Goal: Contribute content: Contribute content

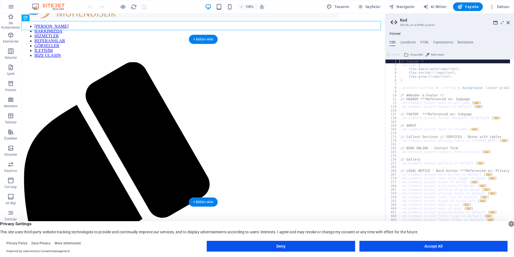
scroll to position [81, 0]
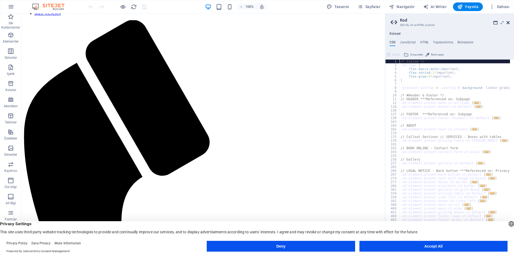
click at [509, 22] on icon at bounding box center [508, 22] width 3 height 4
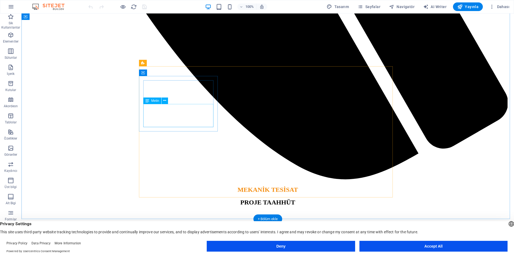
scroll to position [565, 0]
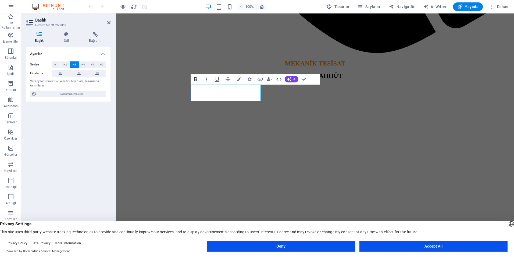
click at [198, 81] on icon "button" at bounding box center [196, 79] width 6 height 6
click at [84, 65] on span "H4" at bounding box center [83, 64] width 3 height 6
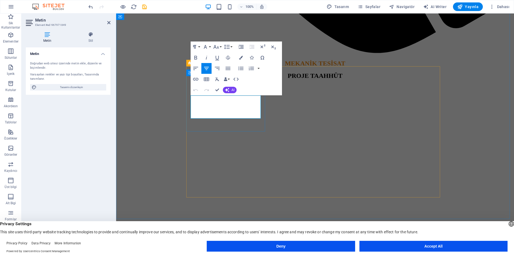
drag, startPoint x: 194, startPoint y: 100, endPoint x: 256, endPoint y: 123, distance: 66.1
click at [230, 68] on icon "button" at bounding box center [228, 68] width 5 height 3
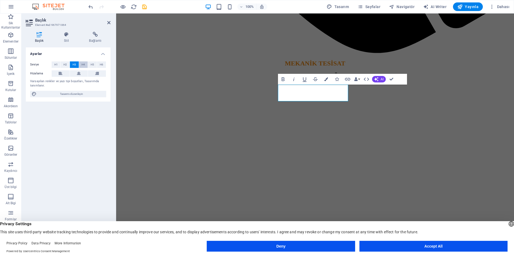
click at [82, 65] on span "H4" at bounding box center [83, 64] width 3 height 6
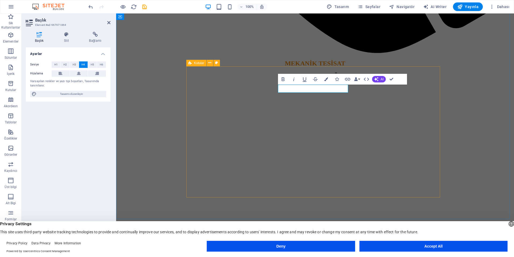
drag, startPoint x: 345, startPoint y: 89, endPoint x: 271, endPoint y: 81, distance: 74.4
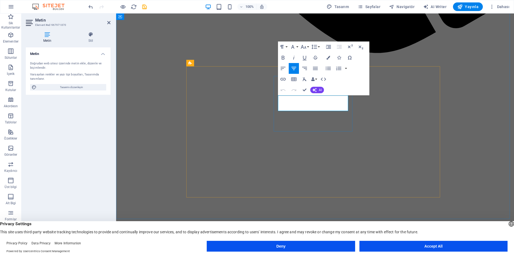
drag, startPoint x: 327, startPoint y: 108, endPoint x: 268, endPoint y: 94, distance: 60.5
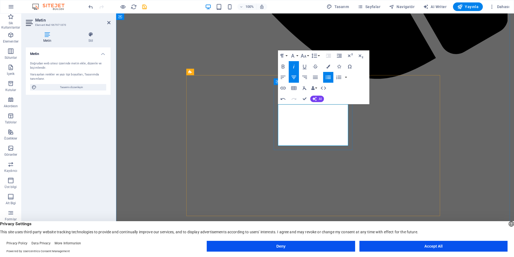
scroll to position [538, 0]
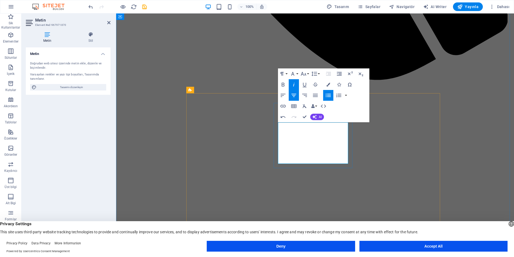
drag, startPoint x: 284, startPoint y: 128, endPoint x: 279, endPoint y: 127, distance: 5.4
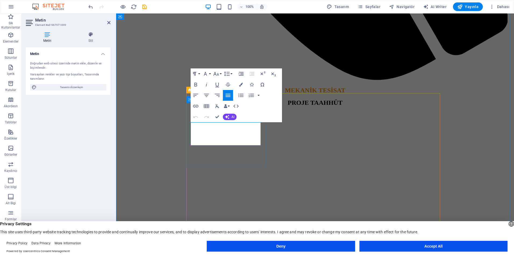
drag, startPoint x: 233, startPoint y: 138, endPoint x: 190, endPoint y: 127, distance: 44.3
click at [200, 74] on button "Paragraph Format" at bounding box center [196, 73] width 10 height 11
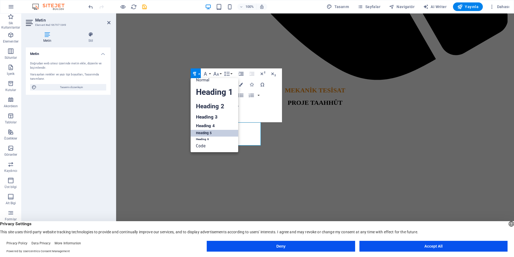
scroll to position [4, 0]
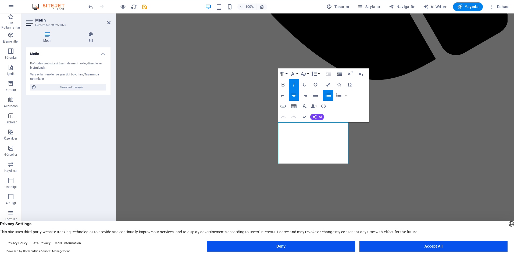
click at [288, 76] on button "Paragraph Format" at bounding box center [283, 73] width 10 height 11
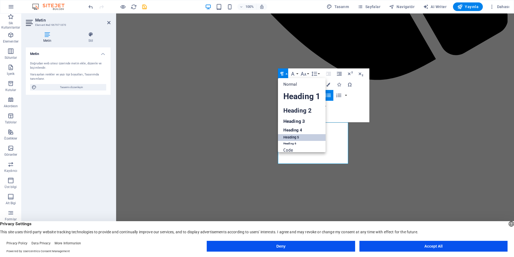
click at [297, 136] on link "Heading 5" at bounding box center [302, 137] width 48 height 7
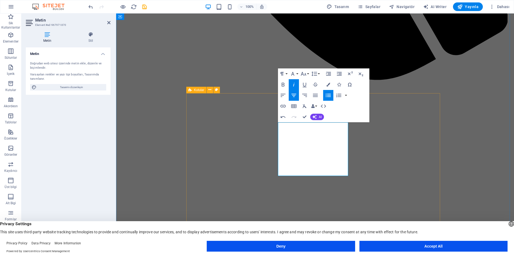
drag, startPoint x: 289, startPoint y: 134, endPoint x: 350, endPoint y: 182, distance: 77.7
click at [317, 94] on icon "button" at bounding box center [315, 95] width 6 height 6
drag, startPoint x: 282, startPoint y: 133, endPoint x: 361, endPoint y: 133, distance: 78.3
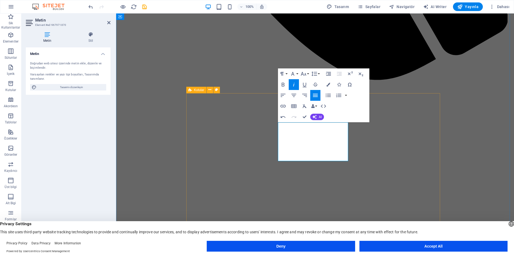
drag, startPoint x: 331, startPoint y: 157, endPoint x: 271, endPoint y: 122, distance: 68.9
click at [293, 86] on icon "button" at bounding box center [294, 84] width 6 height 6
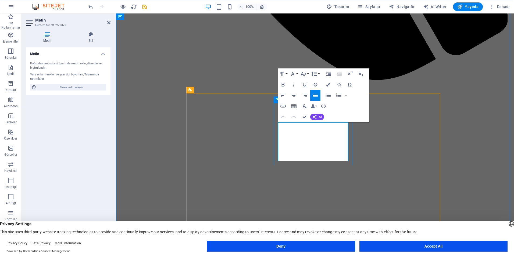
drag, startPoint x: 333, startPoint y: 157, endPoint x: 263, endPoint y: 123, distance: 77.3
copy h5 "Mimari detayları bozmayan çözümler üretmek, sistemi en uygun ve en ucuza çözüp …"
drag, startPoint x: 320, startPoint y: 156, endPoint x: 307, endPoint y: 157, distance: 13.2
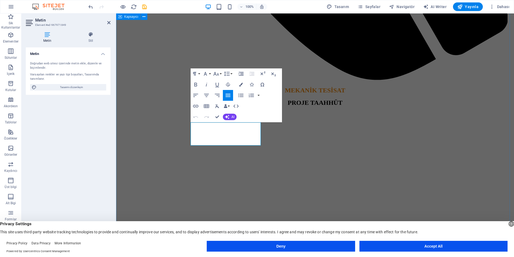
drag, startPoint x: 250, startPoint y: 144, endPoint x: 181, endPoint y: 128, distance: 71.7
copy h5 "Otel, iş merkezi, AVM ve hastane gibi yapılar için mekanik tesisat projelendirm…"
drag, startPoint x: 239, startPoint y: 142, endPoint x: 187, endPoint y: 128, distance: 54.0
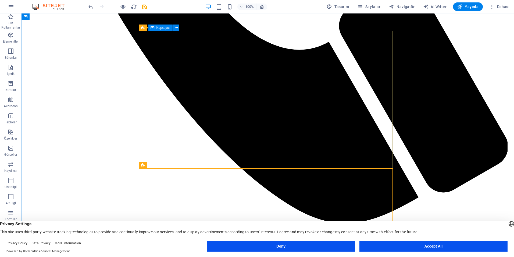
scroll to position [565, 0]
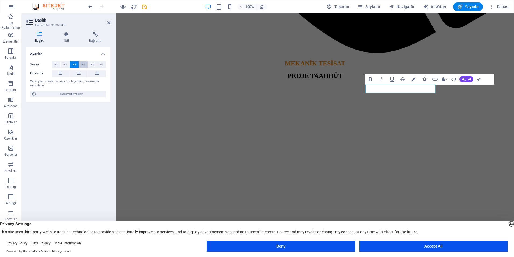
click at [82, 64] on span "H4" at bounding box center [83, 64] width 3 height 6
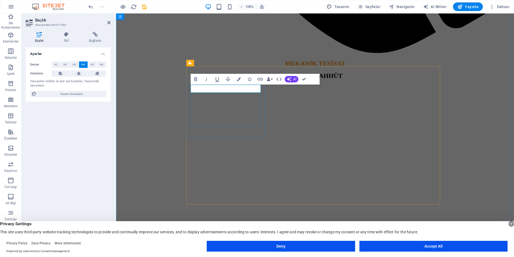
drag, startPoint x: 235, startPoint y: 88, endPoint x: 259, endPoint y: 88, distance: 24.2
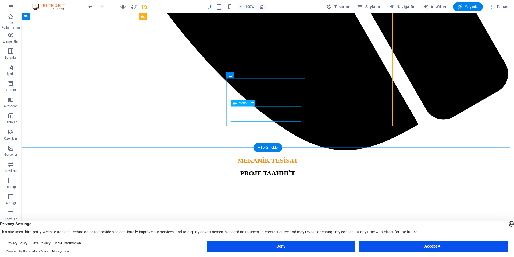
scroll to position [592, 0]
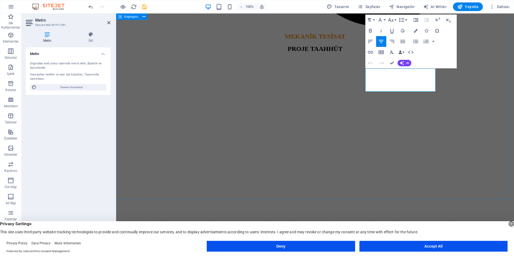
drag, startPoint x: 370, startPoint y: 73, endPoint x: 443, endPoint y: 109, distance: 80.9
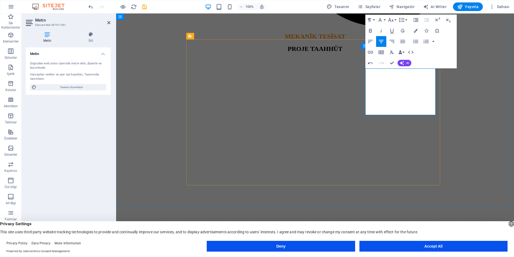
drag, startPoint x: 424, startPoint y: 113, endPoint x: 366, endPoint y: 72, distance: 71.4
click at [401, 42] on icon "button" at bounding box center [403, 41] width 6 height 6
drag, startPoint x: 418, startPoint y: 95, endPoint x: 391, endPoint y: 95, distance: 26.4
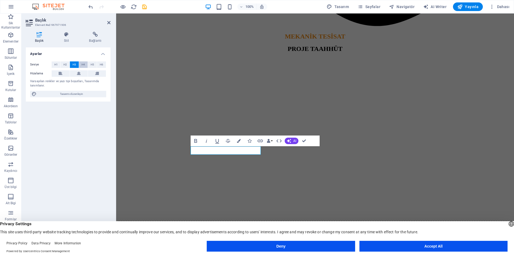
click at [82, 64] on span "H4" at bounding box center [83, 64] width 3 height 6
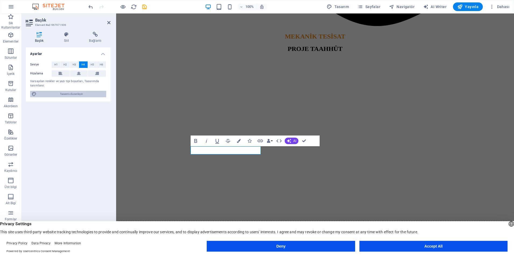
drag, startPoint x: 80, startPoint y: 95, endPoint x: 46, endPoint y: 104, distance: 34.7
click at [80, 95] on span "Tasarımı düzenleyin" at bounding box center [71, 94] width 66 height 6
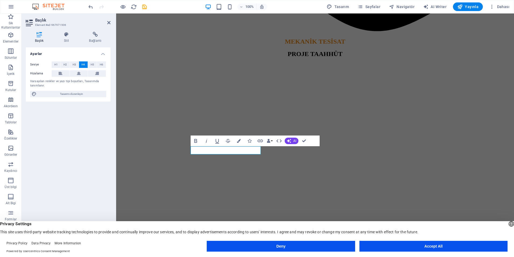
select select "px"
select select "200"
select select "px"
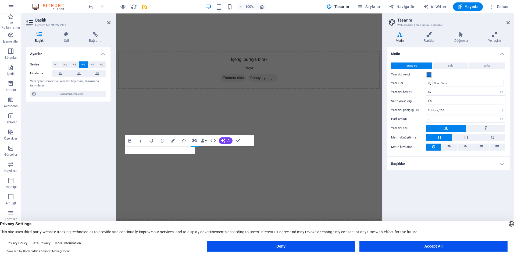
click at [430, 75] on span at bounding box center [429, 74] width 4 height 4
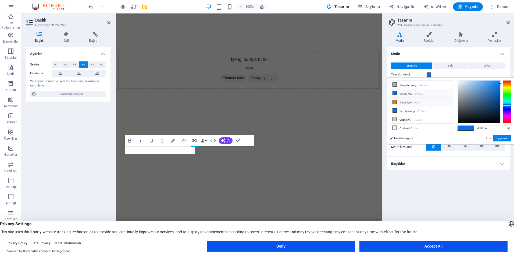
click at [403, 101] on li "İkincil renk #f17800" at bounding box center [422, 102] width 62 height 9
type input "#f17800"
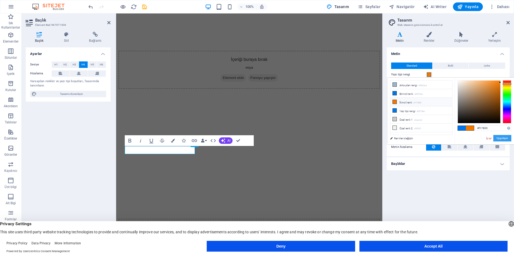
scroll to position [587, 0]
click at [500, 140] on button "Uygulayın" at bounding box center [503, 138] width 18 height 6
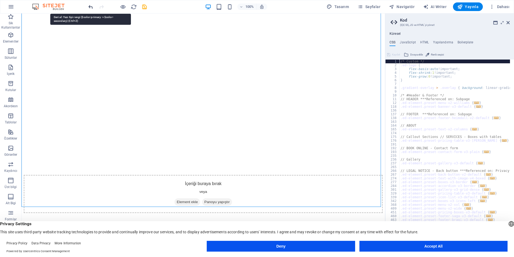
click at [90, 8] on icon "undo" at bounding box center [91, 7] width 6 height 6
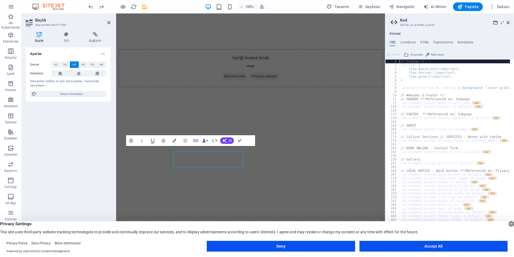
scroll to position [587, 0]
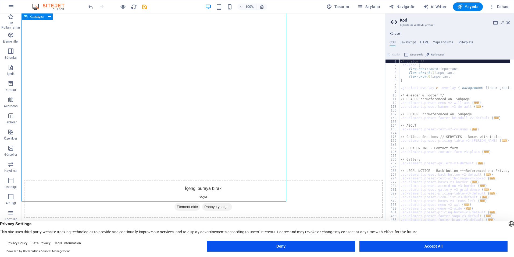
scroll to position [592, 0]
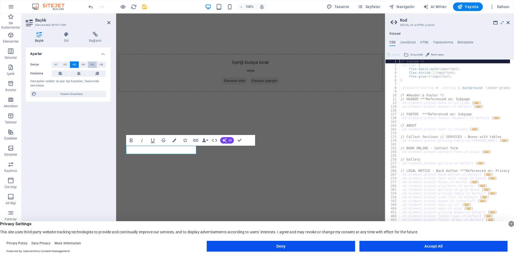
click at [91, 65] on span "H5" at bounding box center [92, 64] width 3 height 6
click at [87, 64] on button "H4" at bounding box center [83, 64] width 9 height 6
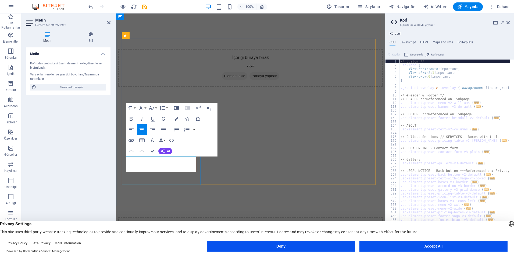
scroll to position [587, 0]
drag, startPoint x: 177, startPoint y: 168, endPoint x: 114, endPoint y: 152, distance: 65.7
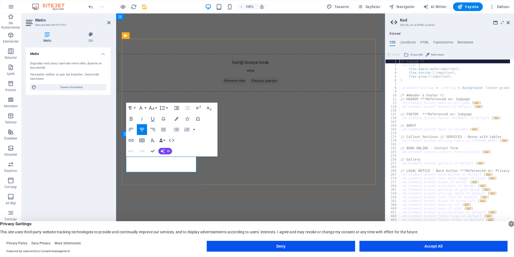
drag, startPoint x: 132, startPoint y: 159, endPoint x: 126, endPoint y: 158, distance: 6.3
drag, startPoint x: 173, startPoint y: 170, endPoint x: 194, endPoint y: 170, distance: 21.0
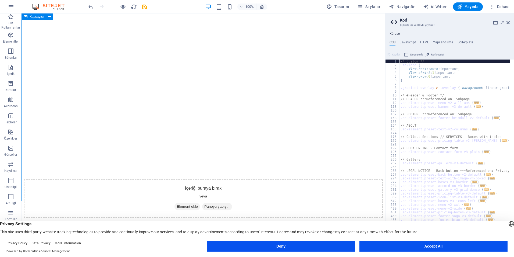
scroll to position [592, 0]
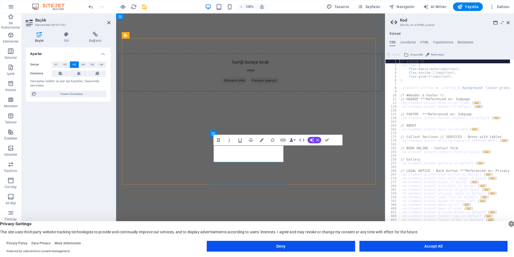
click at [83, 66] on span "H4" at bounding box center [83, 64] width 3 height 6
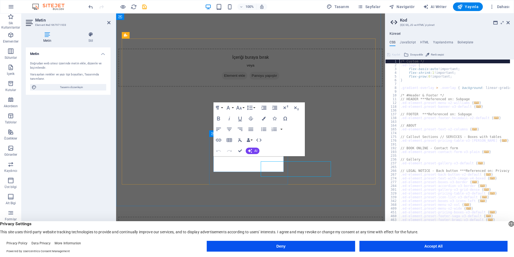
scroll to position [588, 0]
drag, startPoint x: 278, startPoint y: 169, endPoint x: 192, endPoint y: 149, distance: 88.5
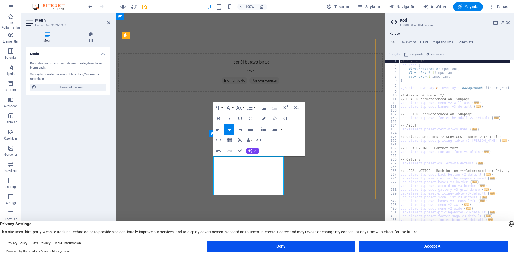
drag, startPoint x: 258, startPoint y: 168, endPoint x: 253, endPoint y: 167, distance: 5.0
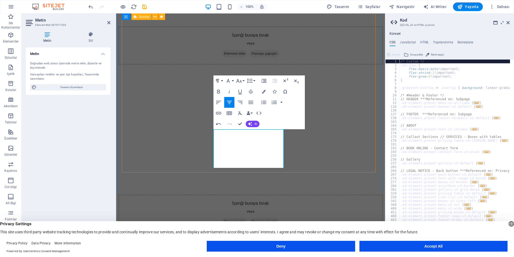
drag, startPoint x: 276, startPoint y: 164, endPoint x: 202, endPoint y: 130, distance: 82.2
click at [250, 103] on icon "button" at bounding box center [251, 102] width 6 height 6
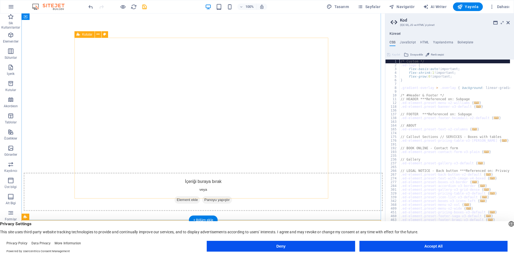
scroll to position [593, 0]
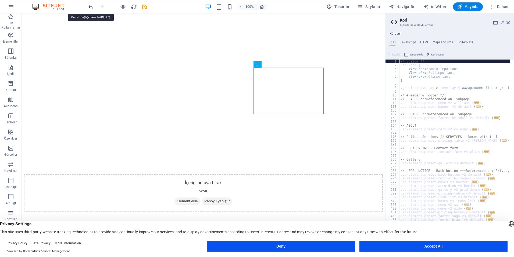
click at [93, 6] on icon "undo" at bounding box center [91, 7] width 6 height 6
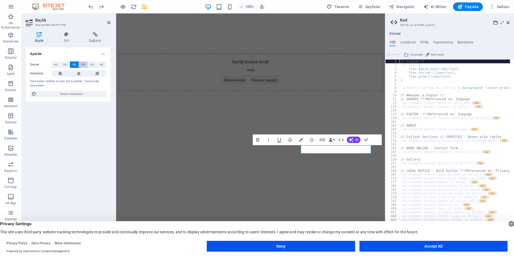
click at [84, 64] on span "H4" at bounding box center [83, 64] width 3 height 6
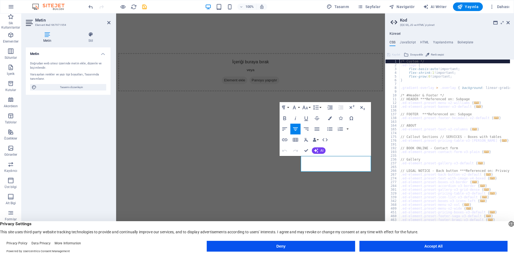
drag, startPoint x: 308, startPoint y: 161, endPoint x: 391, endPoint y: 177, distance: 84.8
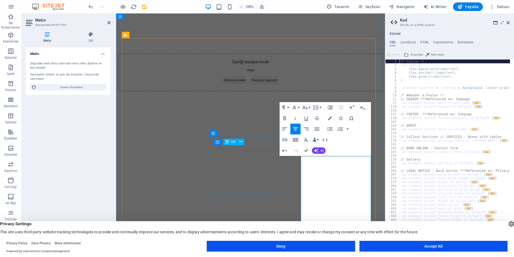
drag, startPoint x: 363, startPoint y: 212, endPoint x: 269, endPoint y: 148, distance: 113.7
click at [317, 130] on icon "button" at bounding box center [317, 128] width 5 height 3
click at [308, 108] on icon "button" at bounding box center [306, 107] width 6 height 4
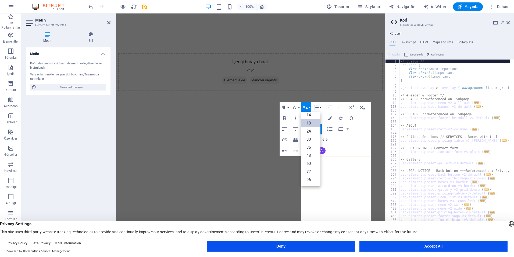
scroll to position [43, 0]
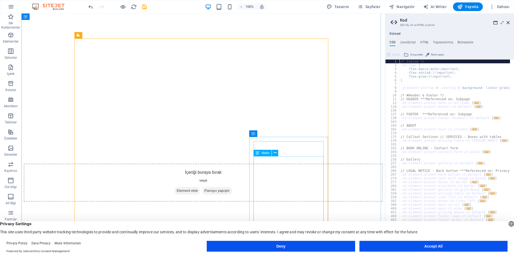
scroll to position [620, 0]
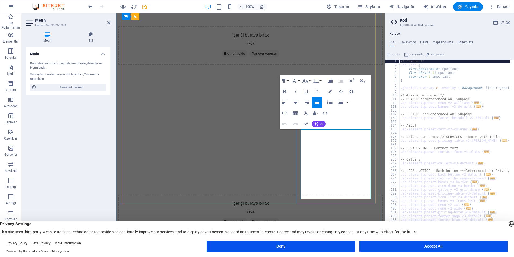
drag, startPoint x: 331, startPoint y: 179, endPoint x: 327, endPoint y: 186, distance: 7.5
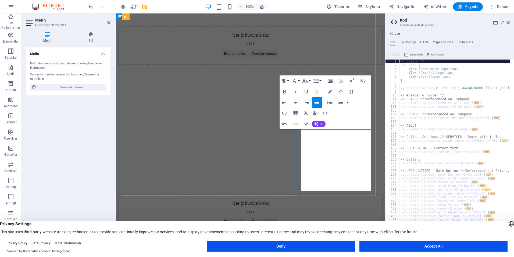
drag, startPoint x: 334, startPoint y: 172, endPoint x: 368, endPoint y: 186, distance: 36.7
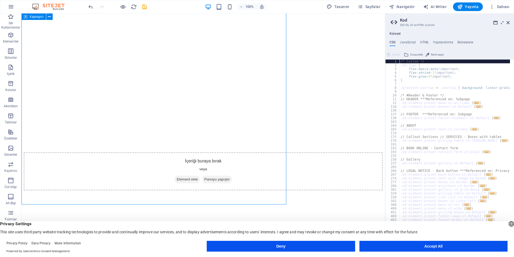
scroll to position [620, 0]
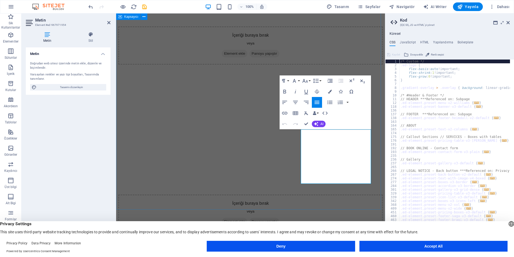
drag, startPoint x: 302, startPoint y: 133, endPoint x: 365, endPoint y: 195, distance: 88.3
copy h5 "Konfor ve iç hava kalitesini artırmaya yönelik havalandırma sistemlerinin proje…"
drag, startPoint x: 364, startPoint y: 180, endPoint x: 283, endPoint y: 129, distance: 95.7
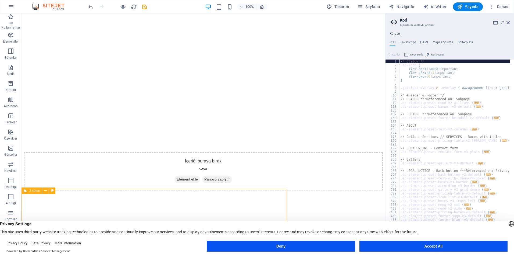
scroll to position [620, 0]
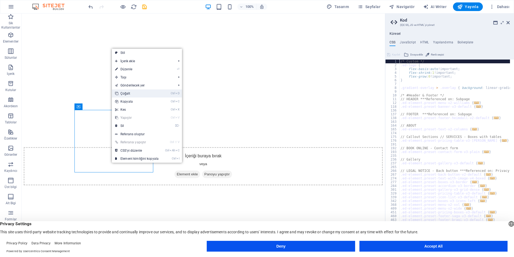
click at [136, 93] on link "Ctrl D Çoğalt" at bounding box center [137, 93] width 50 height 8
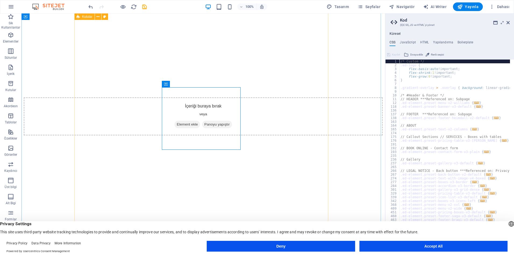
scroll to position [673, 0]
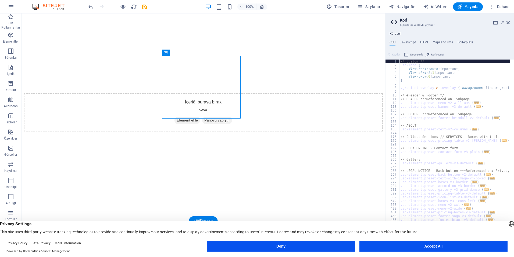
drag, startPoint x: 179, startPoint y: 115, endPoint x: 183, endPoint y: 154, distance: 39.8
click at [191, 51] on icon at bounding box center [189, 53] width 3 height 6
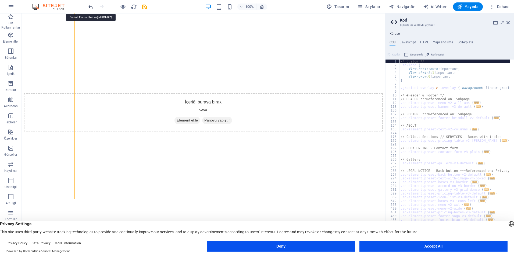
click at [89, 7] on icon "undo" at bounding box center [91, 7] width 6 height 6
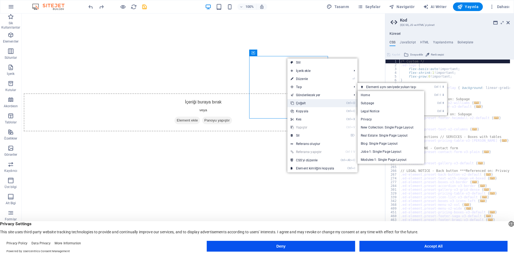
click at [307, 101] on link "Ctrl D Çoğalt" at bounding box center [313, 103] width 50 height 8
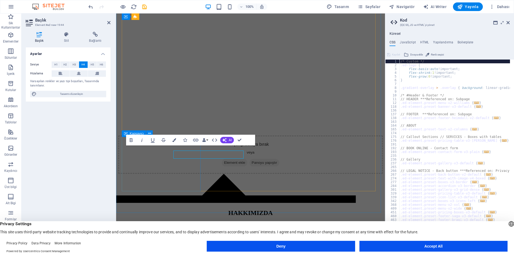
scroll to position [668, 0]
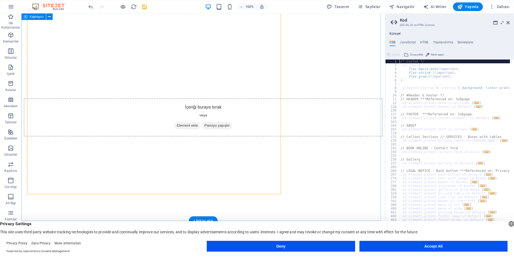
scroll to position [673, 0]
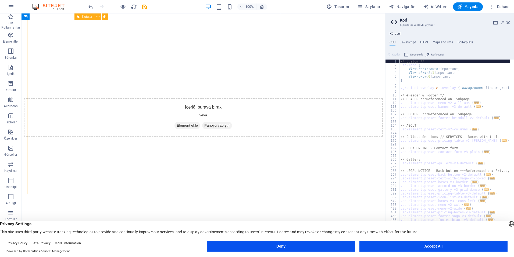
scroll to position [673, 0]
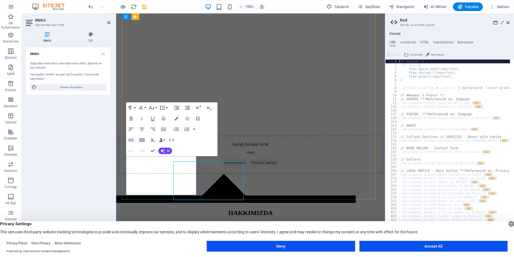
scroll to position [668, 0]
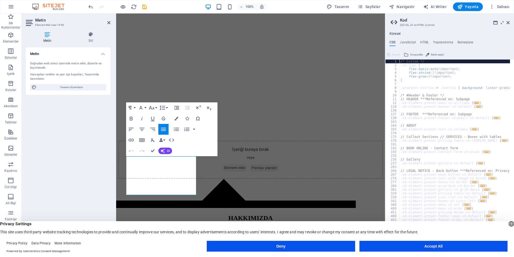
drag, startPoint x: 157, startPoint y: 191, endPoint x: 85, endPoint y: 164, distance: 77.4
drag, startPoint x: 152, startPoint y: 160, endPoint x: 125, endPoint y: 160, distance: 27.2
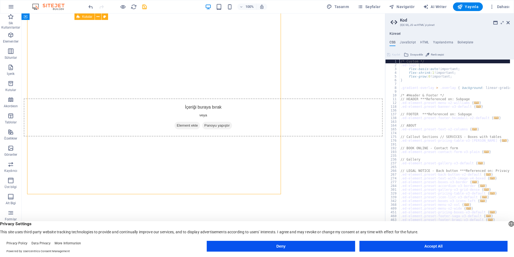
scroll to position [673, 0]
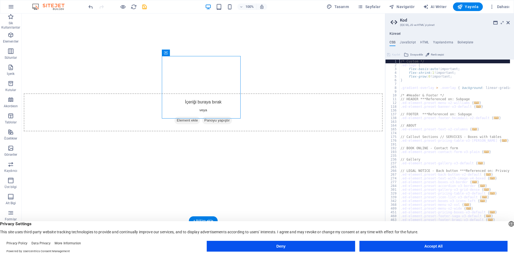
drag, startPoint x: 217, startPoint y: 59, endPoint x: 212, endPoint y: 140, distance: 80.9
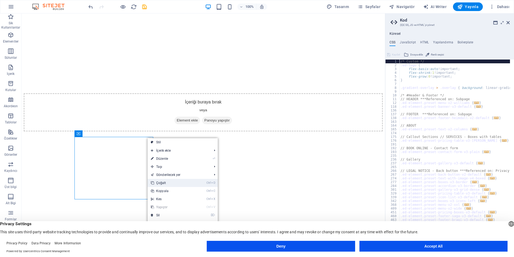
click at [167, 182] on link "Ctrl D Çoğalt" at bounding box center [173, 183] width 50 height 8
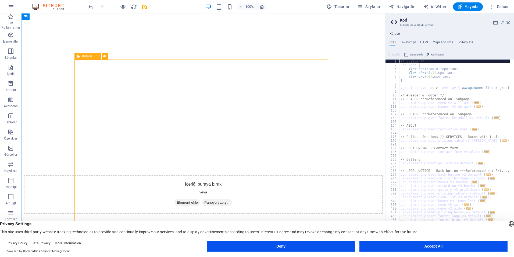
scroll to position [593, 0]
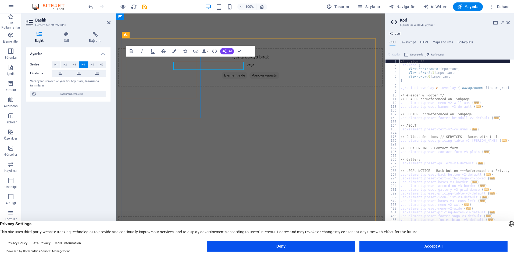
scroll to position [588, 0]
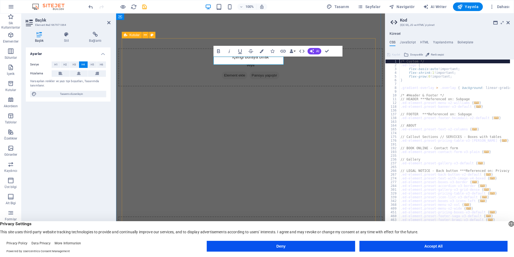
scroll to position [588, 0]
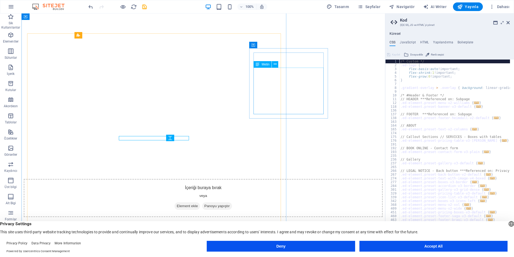
scroll to position [593, 0]
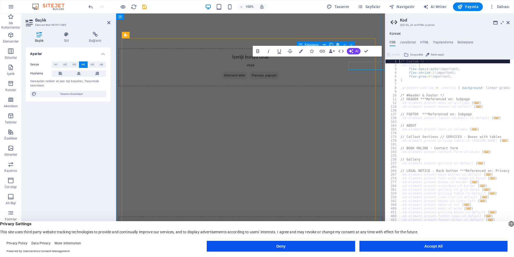
scroll to position [588, 0]
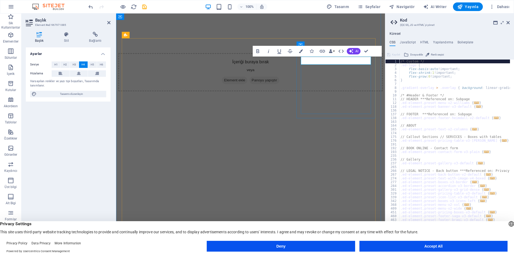
drag, startPoint x: 357, startPoint y: 61, endPoint x: 315, endPoint y: 59, distance: 42.3
click at [260, 50] on icon "button" at bounding box center [258, 51] width 6 height 6
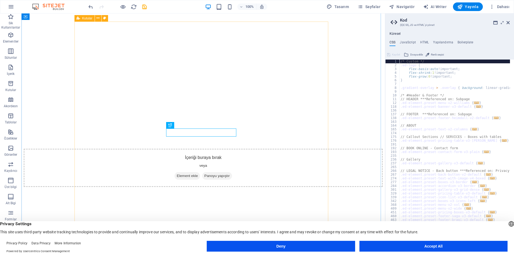
scroll to position [620, 0]
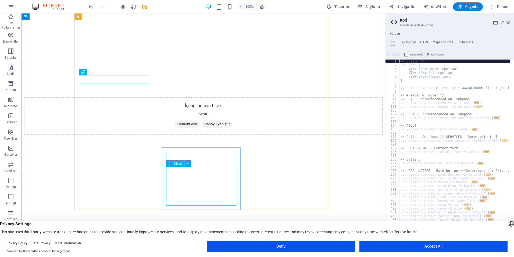
scroll to position [673, 0]
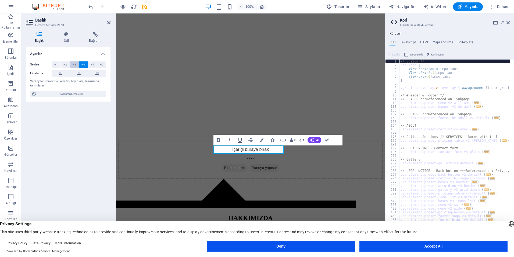
click at [78, 65] on button "H3" at bounding box center [74, 64] width 9 height 6
click at [83, 64] on span "H4" at bounding box center [83, 64] width 3 height 6
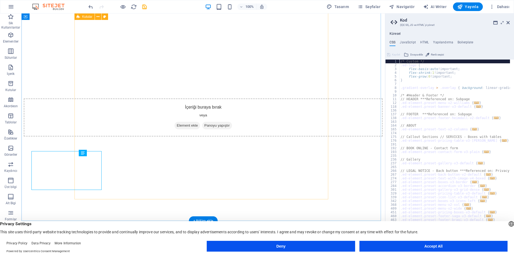
scroll to position [673, 0]
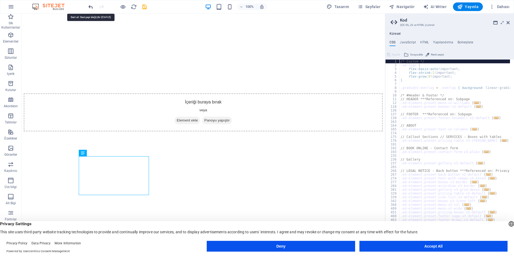
click at [90, 6] on icon "undo" at bounding box center [91, 7] width 6 height 6
click at [90, 7] on icon "undo" at bounding box center [91, 7] width 6 height 6
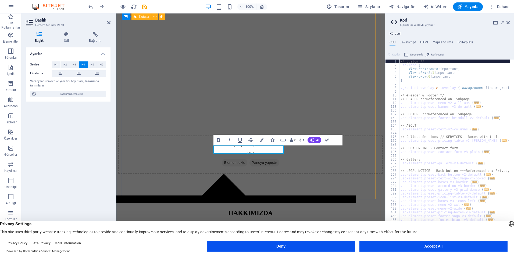
scroll to position [668, 0]
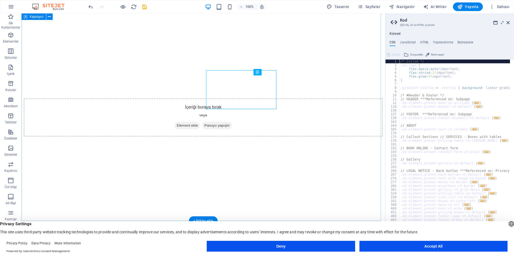
scroll to position [673, 0]
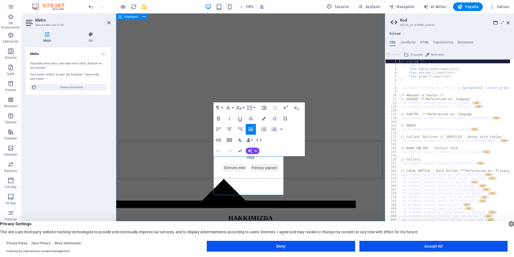
drag, startPoint x: 214, startPoint y: 161, endPoint x: 297, endPoint y: 204, distance: 93.3
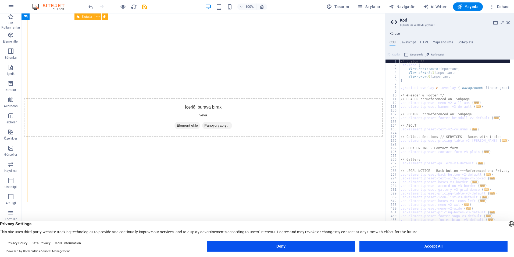
scroll to position [673, 0]
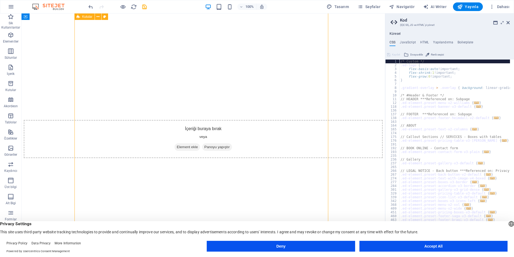
scroll to position [647, 0]
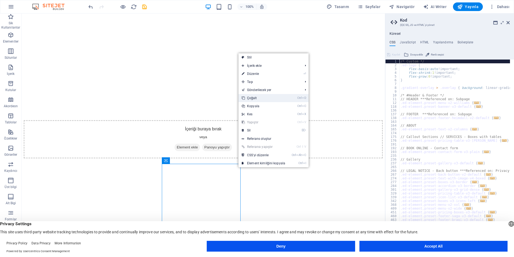
click at [265, 96] on link "Ctrl D Çoğalt" at bounding box center [264, 98] width 50 height 8
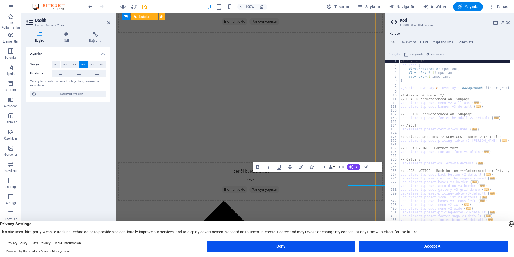
scroll to position [641, 0]
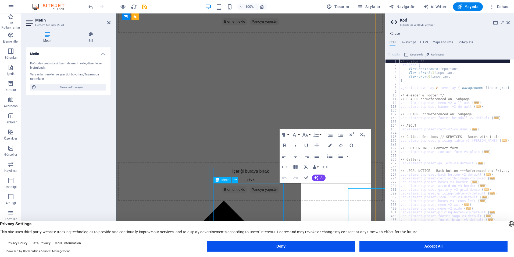
scroll to position [641, 0]
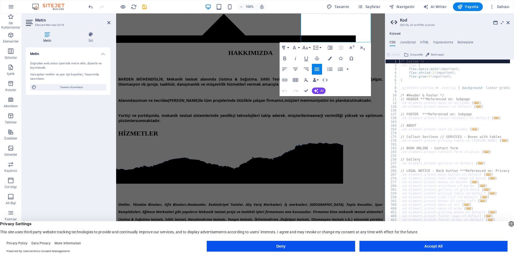
drag, startPoint x: 302, startPoint y: 187, endPoint x: 385, endPoint y: 247, distance: 102.1
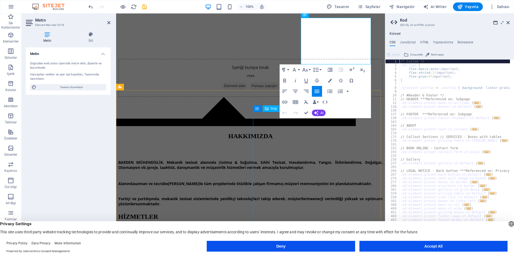
scroll to position [735, 0]
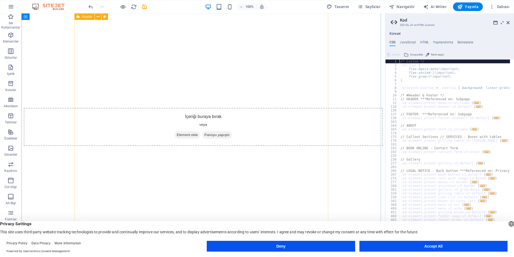
scroll to position [660, 0]
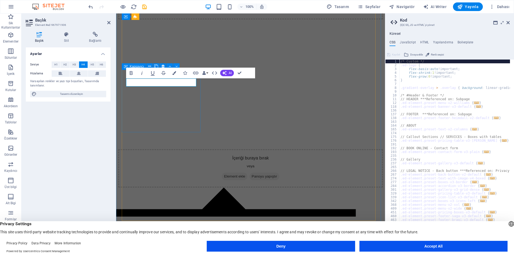
scroll to position [655, 0]
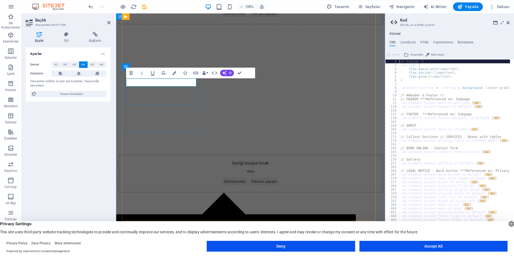
click at [153, 74] on icon "button" at bounding box center [153, 73] width 4 height 5
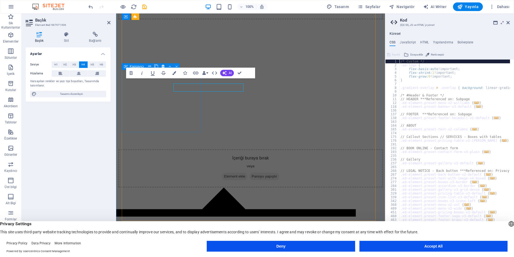
scroll to position [655, 0]
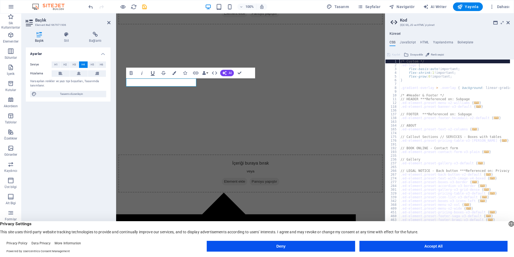
click at [156, 73] on icon "button" at bounding box center [153, 73] width 6 height 6
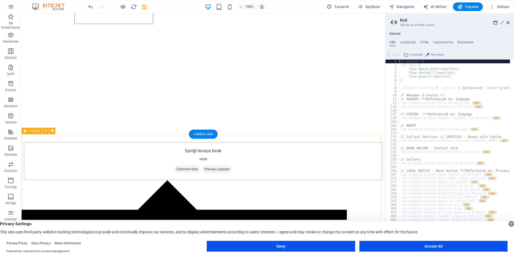
scroll to position [794, 0]
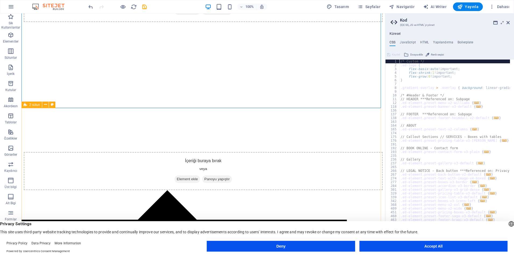
scroll to position [740, 0]
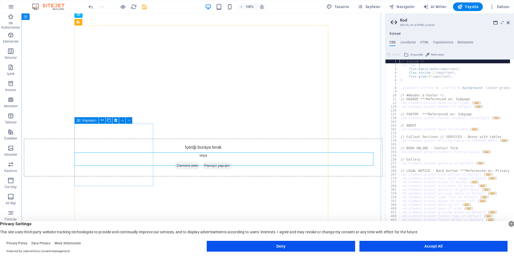
scroll to position [687, 0]
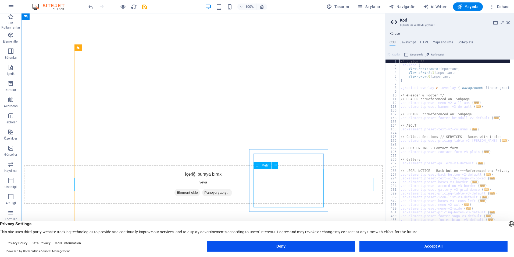
scroll to position [606, 0]
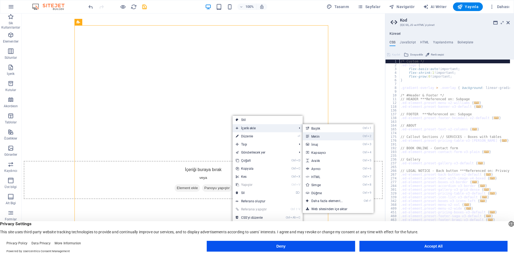
click at [312, 135] on link "Ctrl 2 Metin" at bounding box center [328, 136] width 51 height 8
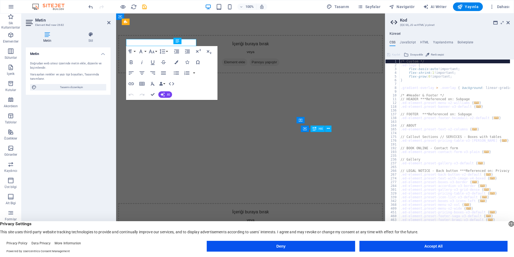
scroll to position [601, 0]
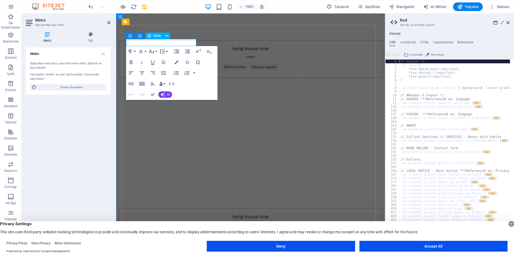
drag, startPoint x: 184, startPoint y: 44, endPoint x: 143, endPoint y: 44, distance: 40.9
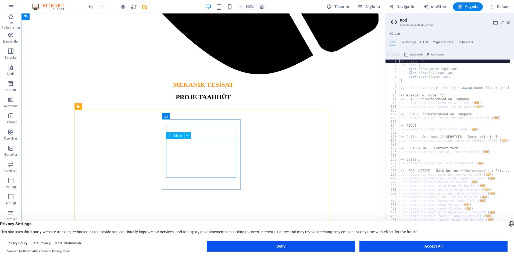
scroll to position [497, 0]
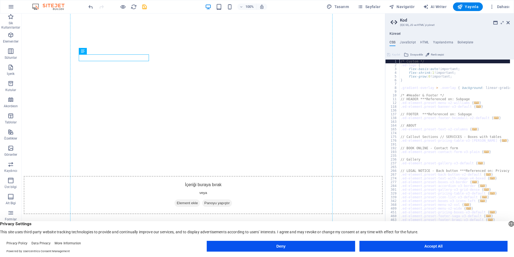
drag, startPoint x: 144, startPoint y: 153, endPoint x: 199, endPoint y: 131, distance: 59.3
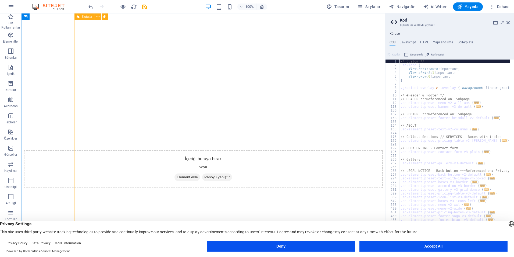
scroll to position [640, 0]
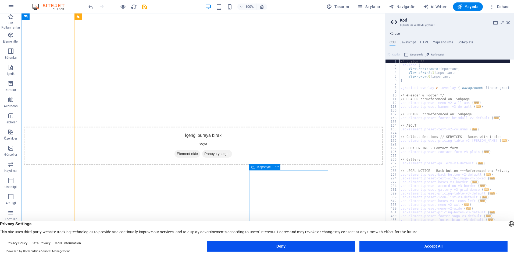
click at [251, 170] on div "Kapsayıcı" at bounding box center [266, 167] width 35 height 7
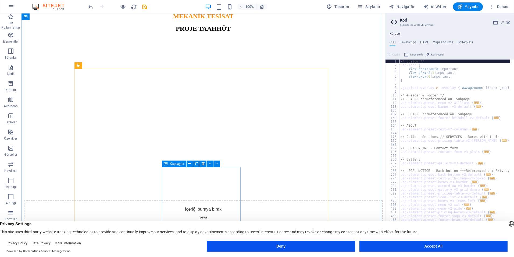
scroll to position [559, 0]
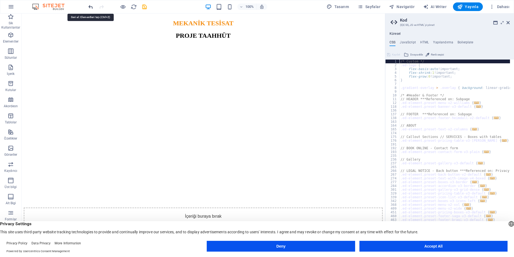
click at [92, 8] on icon "undo" at bounding box center [91, 7] width 6 height 6
click at [91, 8] on icon "undo" at bounding box center [91, 7] width 6 height 6
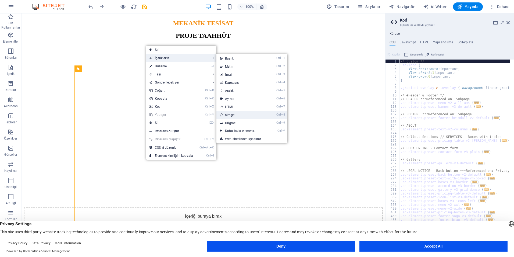
click at [229, 113] on link "Ctrl 8 Simge" at bounding box center [242, 115] width 51 height 8
select select "xMidYMid"
select select "px"
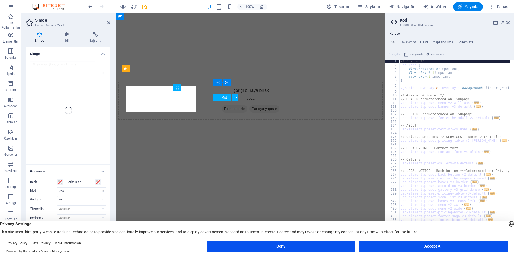
scroll to position [555, 0]
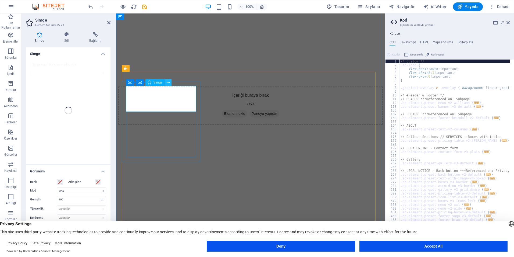
click at [169, 83] on icon at bounding box center [168, 83] width 3 height 6
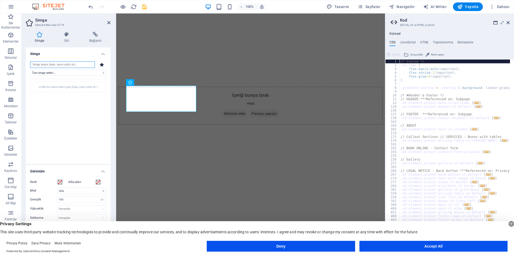
click at [87, 66] on input "search" at bounding box center [62, 64] width 65 height 6
type input "U"
type input "A"
type input "a"
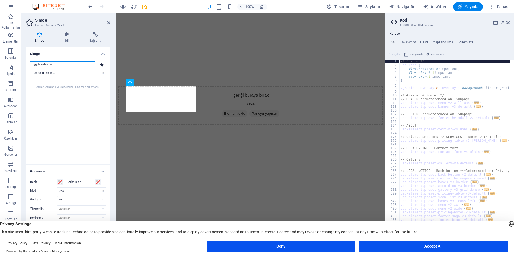
type input "uygulamalarımız"
click at [100, 64] on icon at bounding box center [102, 64] width 4 height 4
click at [72, 63] on input "uygulamalarımız" at bounding box center [62, 64] width 65 height 6
drag, startPoint x: 69, startPoint y: 63, endPoint x: 13, endPoint y: 62, distance: 56.0
click at [13, 62] on section "Sik Kullanilanlar Elementler Sütunlar İçerik Kutular Akordeon Tablolar Özellikl…" at bounding box center [192, 130] width 385 height 235
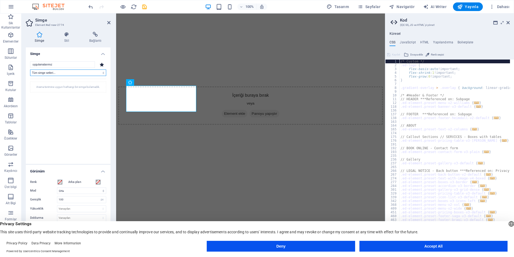
click at [62, 73] on select "Tüm simge setleri... IcoFont Ionicons FontAwesome Brands FontAwesome Duotone Fo…" at bounding box center [68, 72] width 76 height 6
click at [30, 69] on select "Tüm simge setleri... IcoFont Ionicons FontAwesome Brands FontAwesome Duotone Fo…" at bounding box center [68, 72] width 76 height 6
click at [57, 63] on input "uygulamalarımız" at bounding box center [62, 64] width 65 height 6
drag, startPoint x: 34, startPoint y: 63, endPoint x: 19, endPoint y: 61, distance: 15.4
click at [19, 61] on section "Sik Kullanilanlar Elementler Sütunlar İçerik Kutular Akordeon Tablolar Özellikl…" at bounding box center [192, 130] width 385 height 235
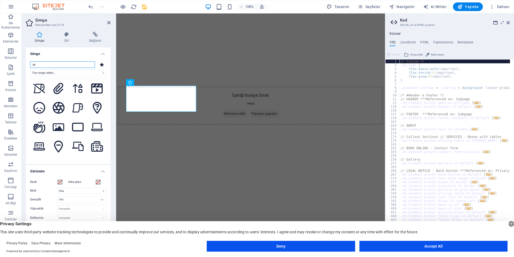
scroll to position [1470, 0]
drag, startPoint x: 39, startPoint y: 64, endPoint x: 26, endPoint y: 64, distance: 13.2
click at [26, 64] on div "ap Tüm simge setleri... IcoFont Ionicons FontAwesome Brands FontAwesome Duotone…" at bounding box center [68, 110] width 85 height 107
type input "hv"
